Goal: Task Accomplishment & Management: Complete application form

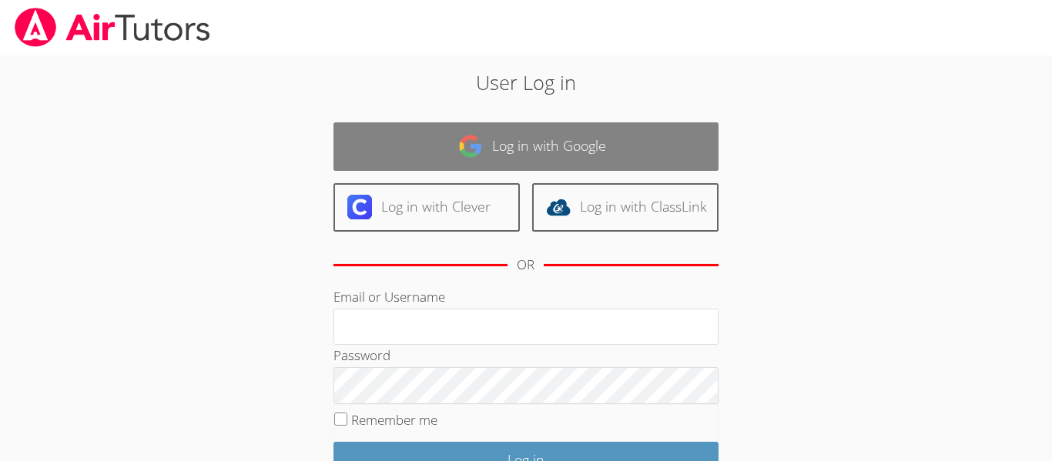
click at [583, 166] on link "Log in with Google" at bounding box center [525, 146] width 385 height 48
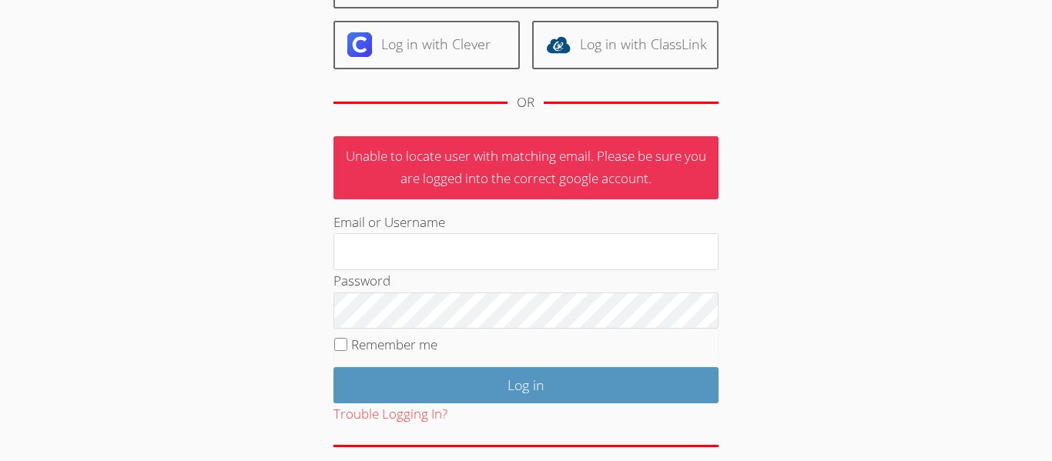
scroll to position [227, 0]
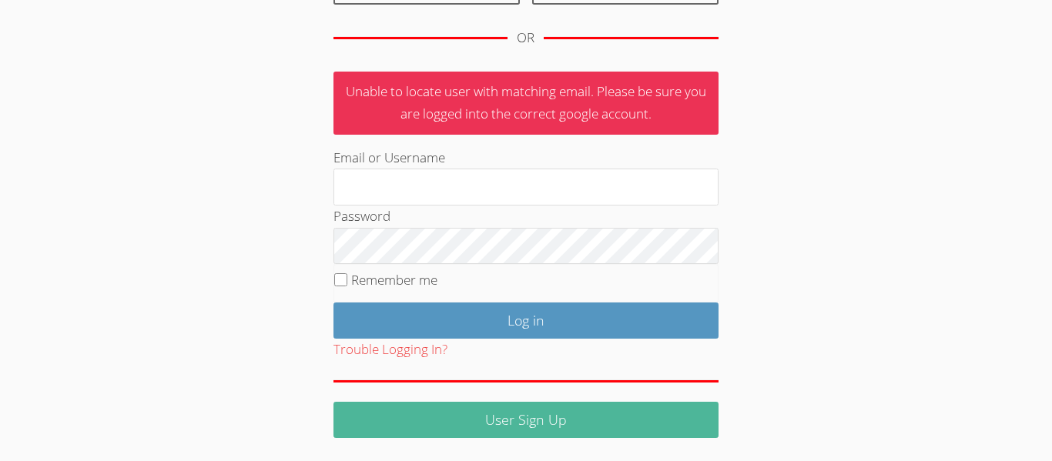
click at [466, 428] on link "User Sign Up" at bounding box center [525, 420] width 385 height 36
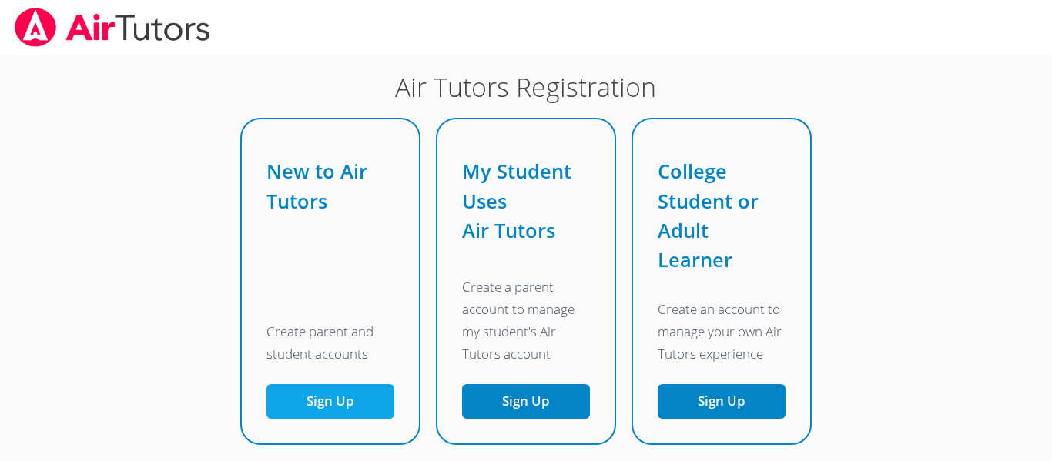
click at [327, 394] on button "Sign Up" at bounding box center [330, 401] width 128 height 35
